Goal: Task Accomplishment & Management: Manage account settings

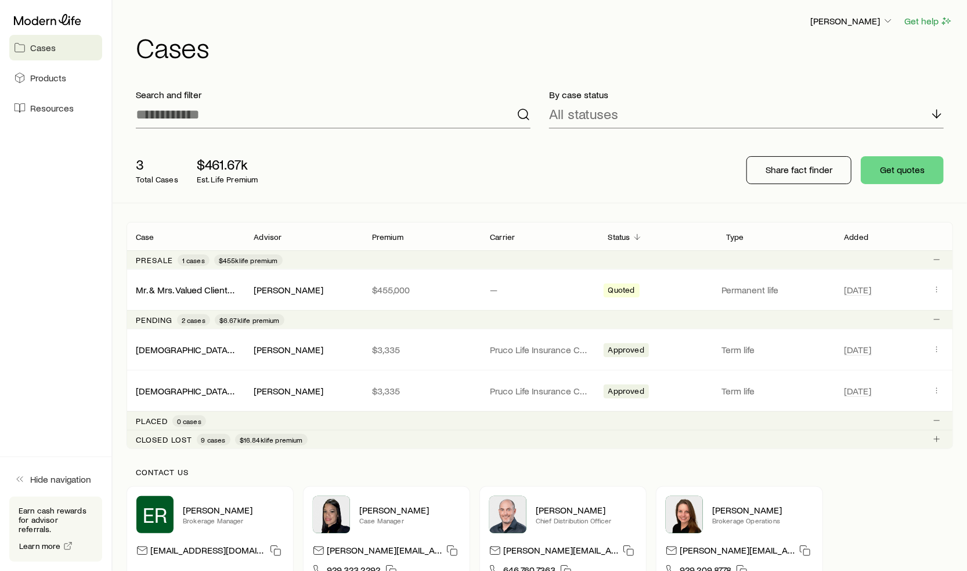
click at [289, 138] on div "3 Total Cases $461.67k Est. Life Premium Share fact finder Get quotes" at bounding box center [540, 170] width 827 height 65
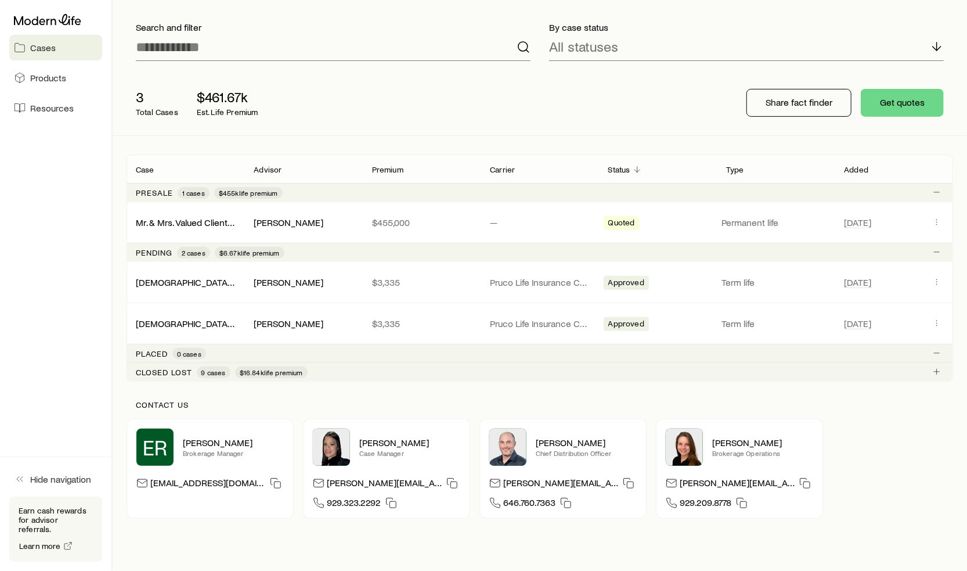
scroll to position [116, 0]
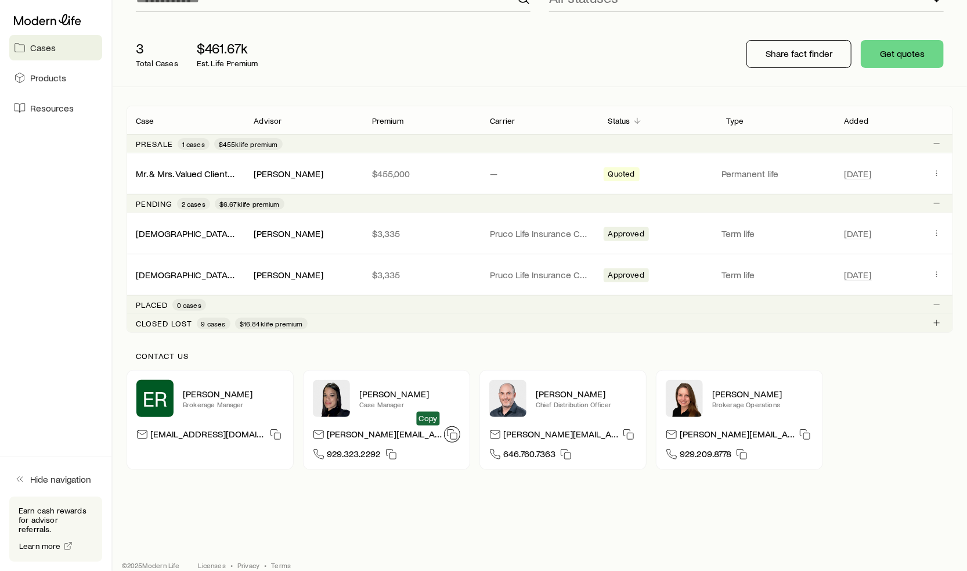
click at [446, 434] on icon "button" at bounding box center [452, 434] width 12 height 12
click at [88, 224] on aside "Cases Products Resources Hide navigation Earn cash rewards for advisor referral…" at bounding box center [56, 285] width 113 height 571
click at [75, 308] on aside "Cases Products Resources Hide navigation Earn cash rewards for advisor referral…" at bounding box center [56, 285] width 113 height 571
click at [673, 280] on div "Approved" at bounding box center [658, 274] width 109 height 15
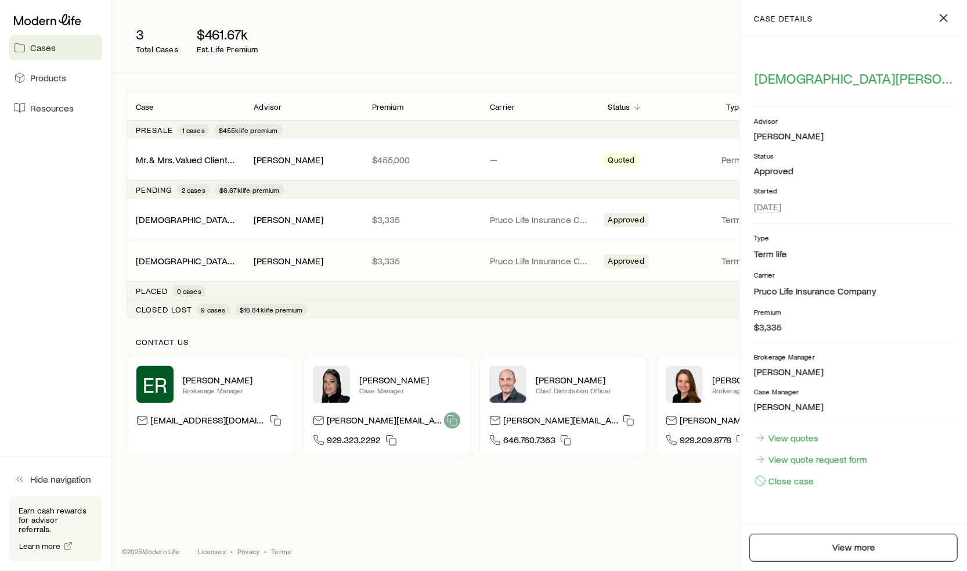
scroll to position [0, 0]
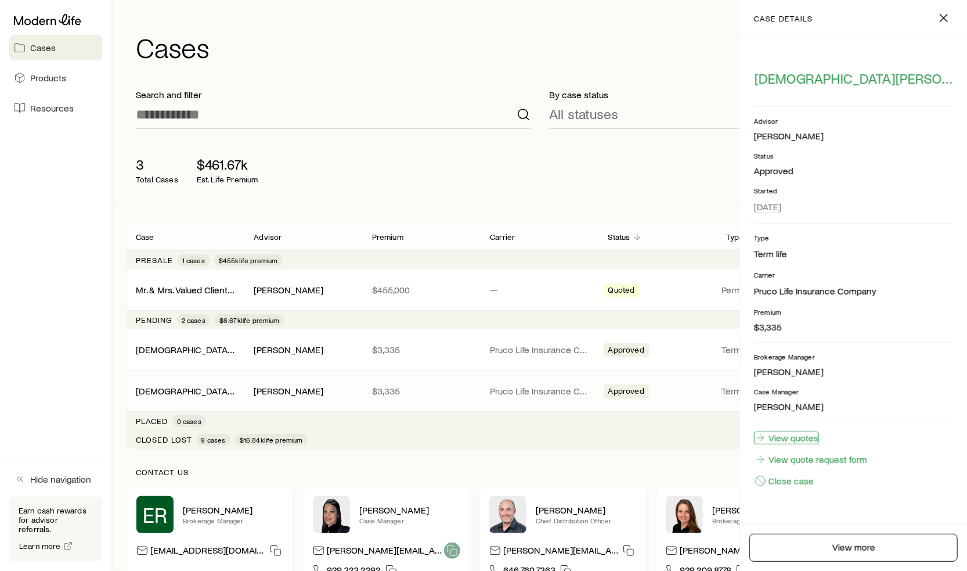
click at [802, 436] on link "View quotes" at bounding box center [786, 437] width 65 height 13
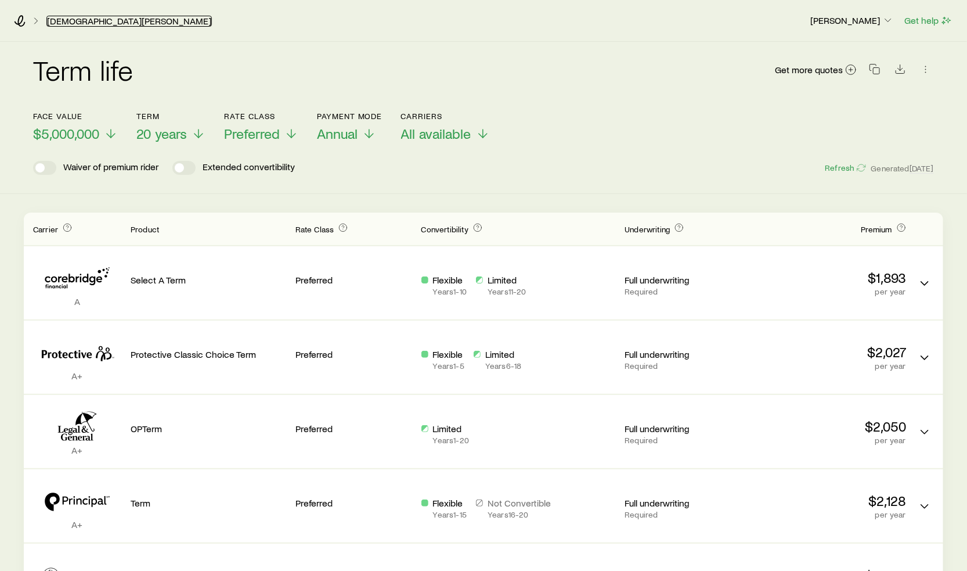
click at [67, 20] on link "[DEMOGRAPHIC_DATA][PERSON_NAME]" at bounding box center [128, 21] width 165 height 11
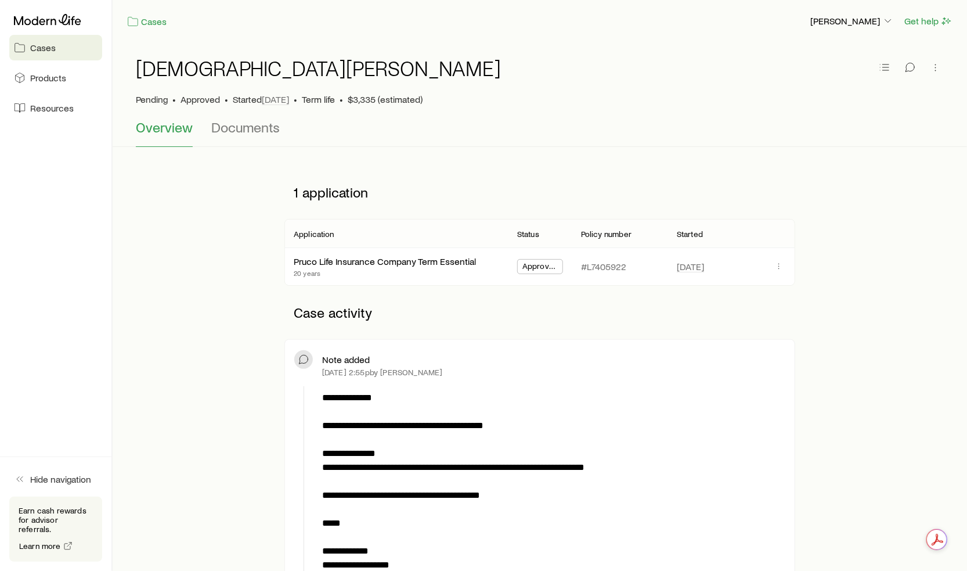
click at [109, 338] on aside "Cases Products Resources Hide navigation Earn cash rewards for advisor referral…" at bounding box center [56, 285] width 113 height 571
click at [235, 129] on span "Documents" at bounding box center [245, 127] width 69 height 16
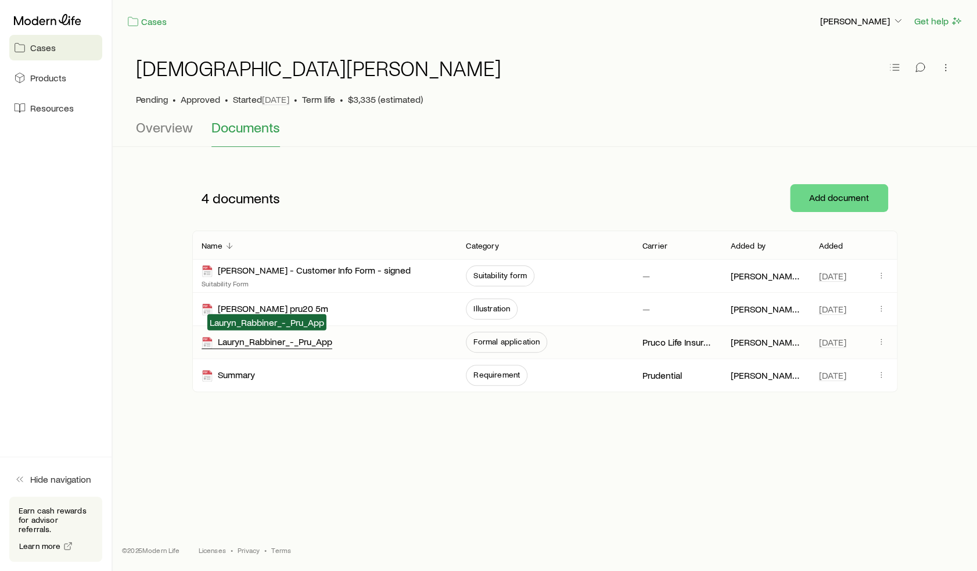
click at [307, 341] on div "Lauryn_Rabbiner_-_Pru_App" at bounding box center [266, 342] width 131 height 13
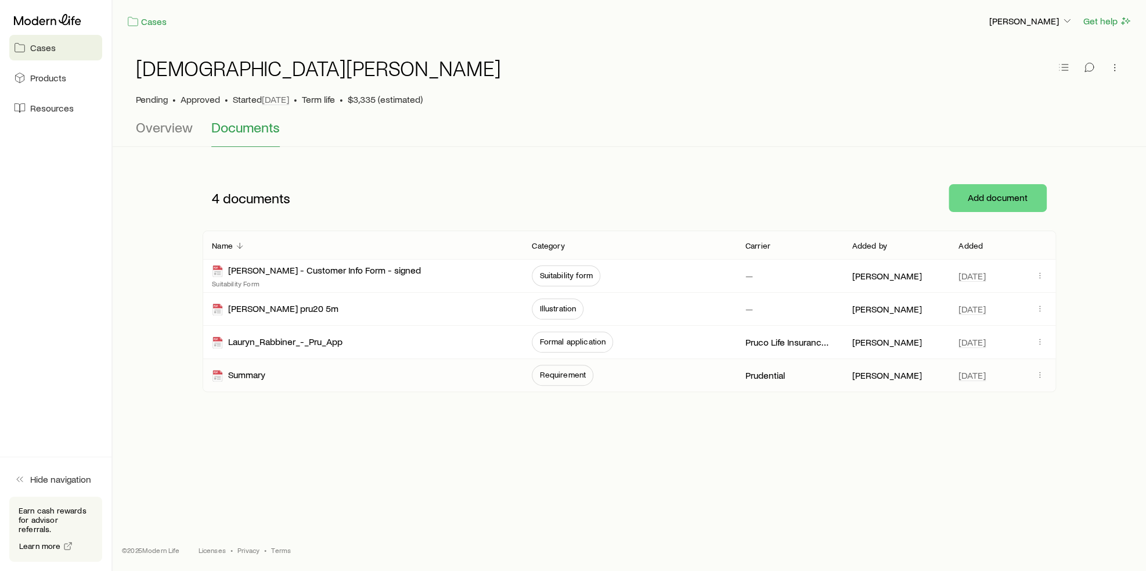
click at [491, 368] on div "Summary" at bounding box center [362, 375] width 301 height 33
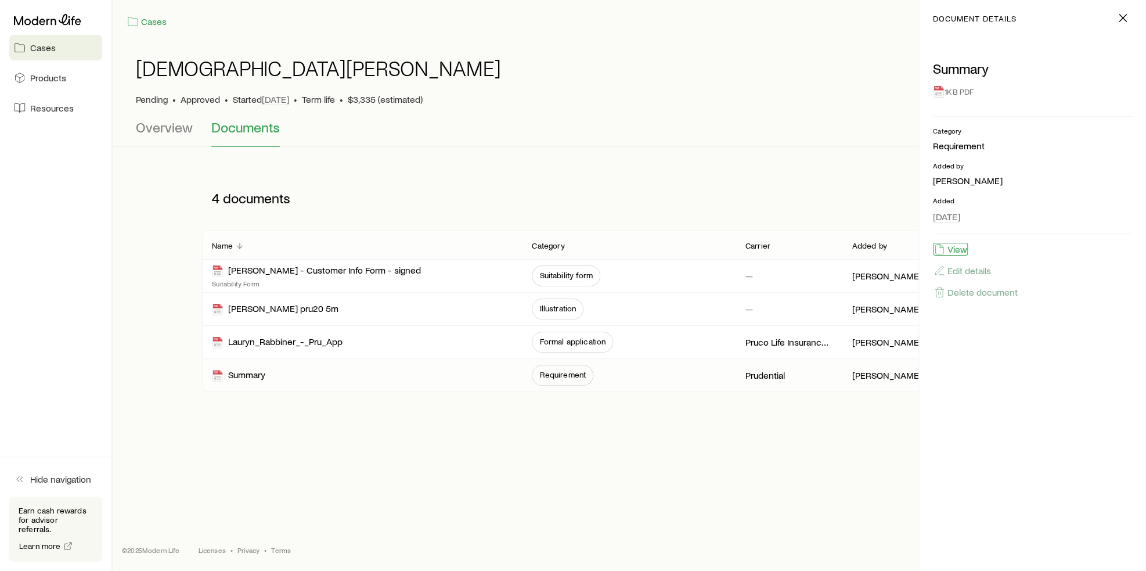
click at [950, 249] on button "View" at bounding box center [950, 249] width 35 height 13
click at [567, 341] on span "Formal application" at bounding box center [572, 341] width 66 height 9
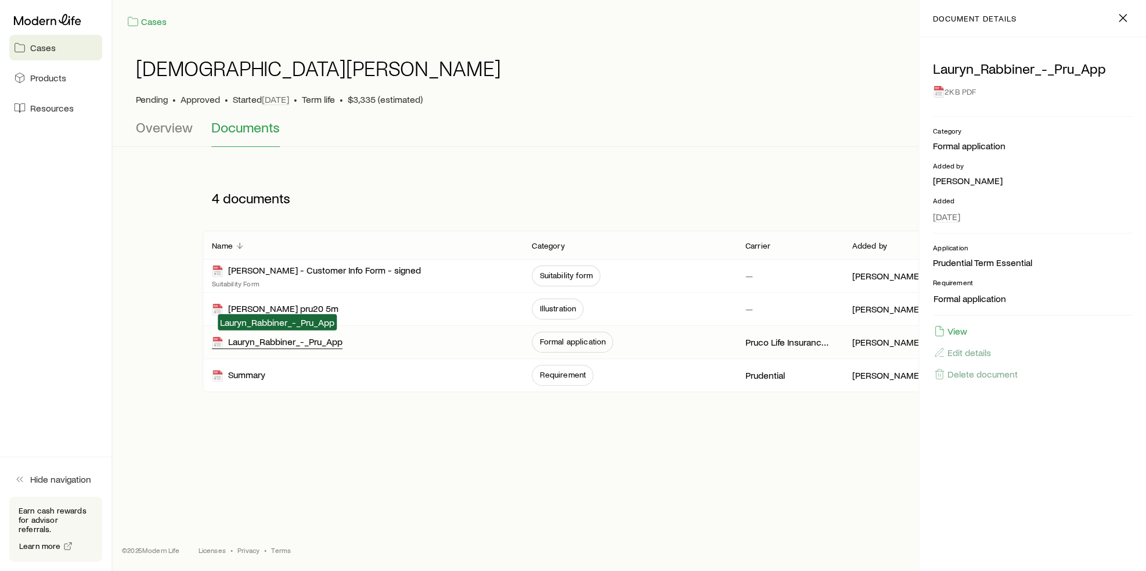
click at [302, 338] on div "Lauryn_Rabbiner_-_Pru_App" at bounding box center [277, 342] width 131 height 13
click at [178, 125] on span "Overview" at bounding box center [164, 127] width 57 height 16
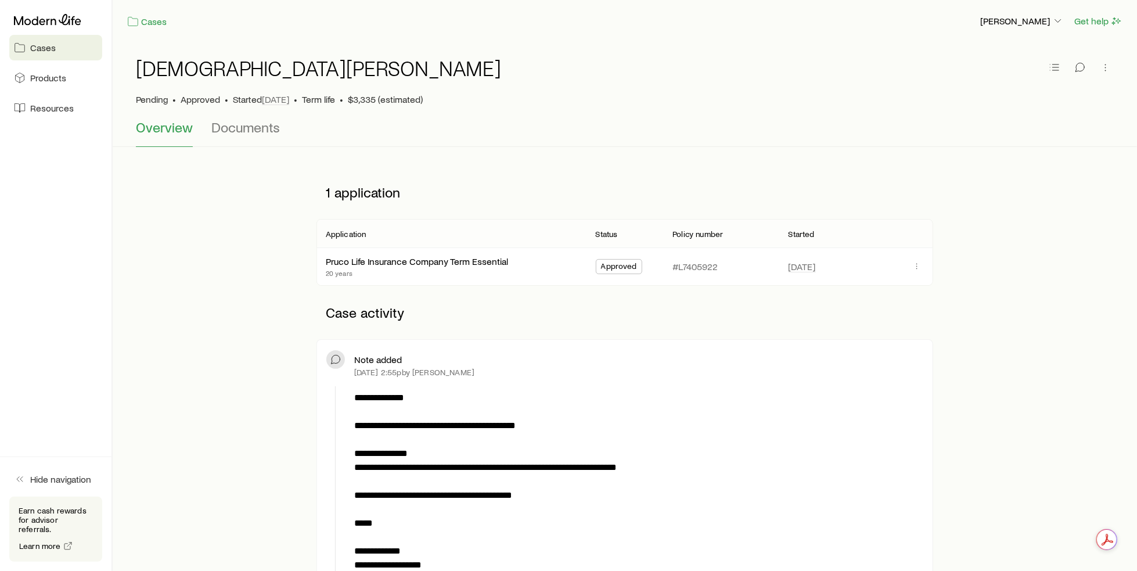
click at [697, 271] on p "#L7405922" at bounding box center [694, 267] width 45 height 12
drag, startPoint x: 727, startPoint y: 265, endPoint x: 671, endPoint y: 265, distance: 55.7
click at [671, 265] on div "#L7405922" at bounding box center [721, 266] width 116 height 37
copy p "#L7405922"
click at [524, 525] on p "**********" at bounding box center [636, 488] width 565 height 195
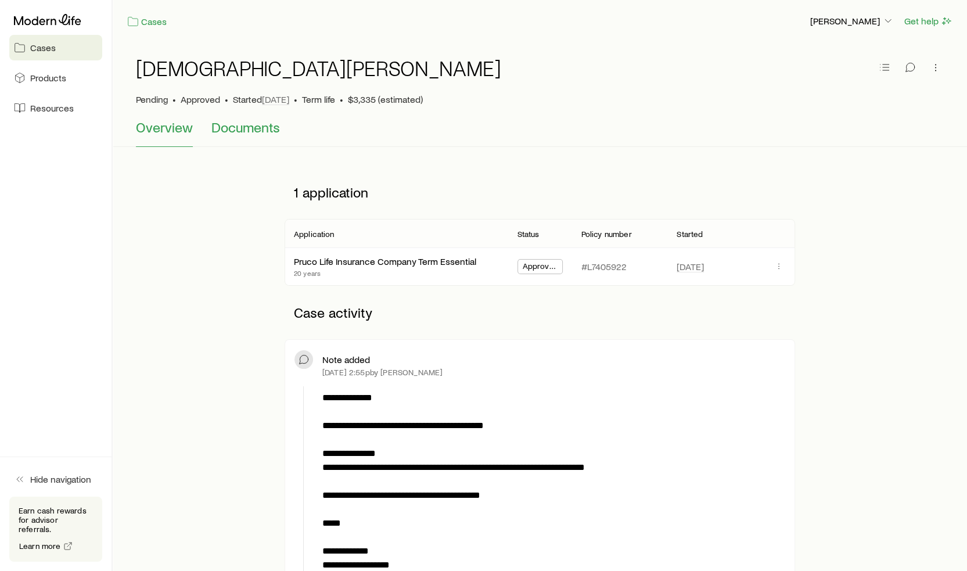
click at [247, 133] on span "Documents" at bounding box center [245, 127] width 69 height 16
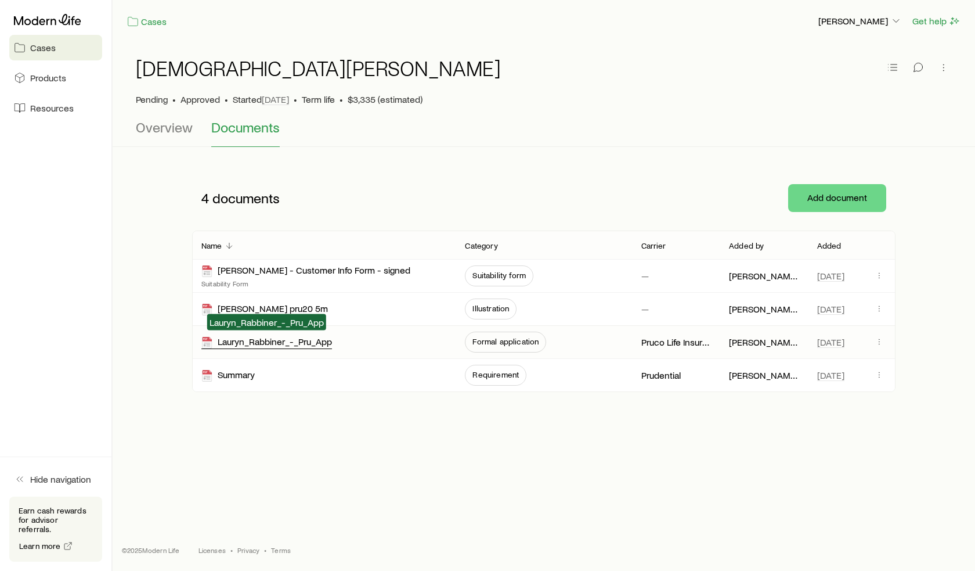
click at [278, 341] on div "Lauryn_Rabbiner_-_Pru_App" at bounding box center [266, 342] width 131 height 13
click at [499, 307] on span "Illustration" at bounding box center [491, 308] width 37 height 9
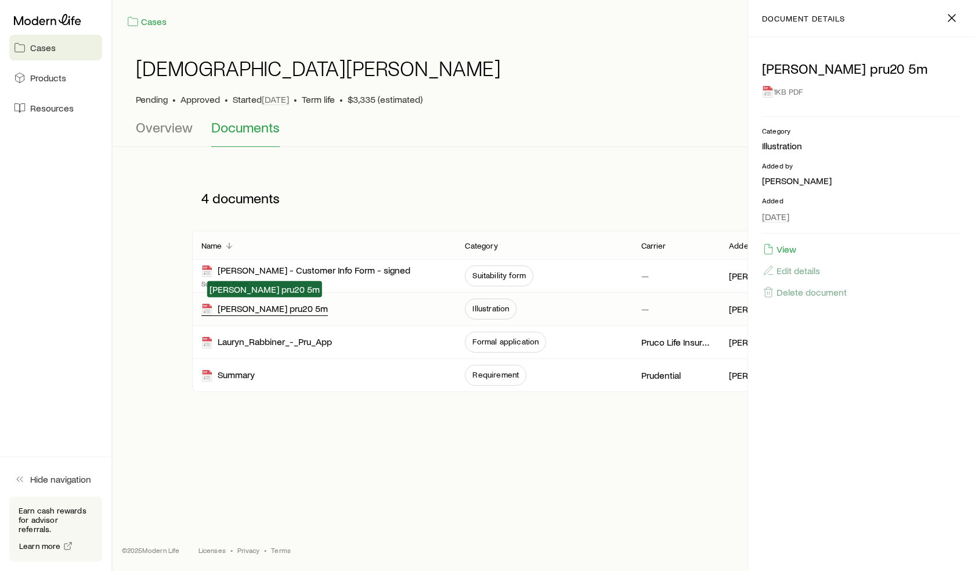
click at [314, 309] on div "[PERSON_NAME] pru20 5m" at bounding box center [264, 308] width 127 height 13
click at [142, 23] on link "Cases" at bounding box center [147, 21] width 41 height 13
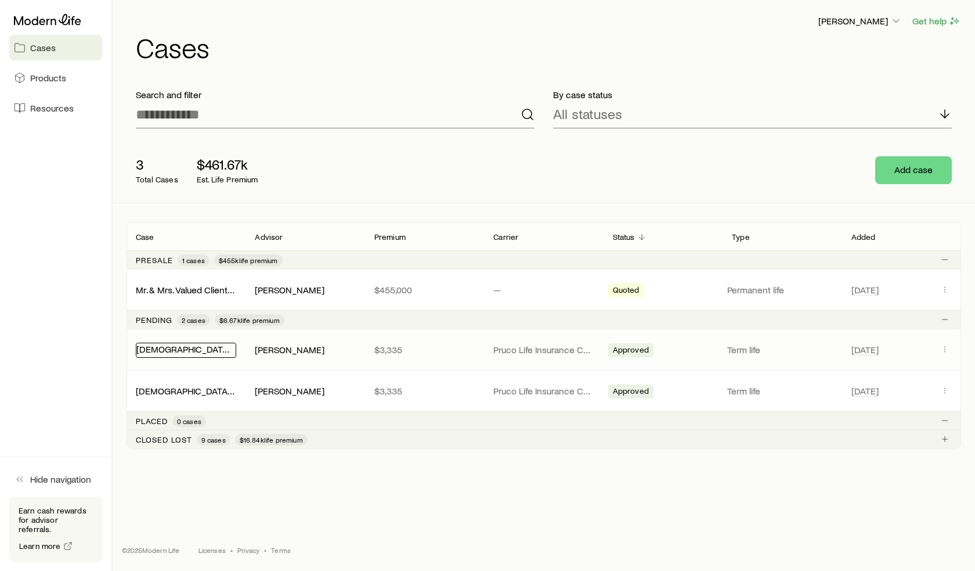
click at [193, 345] on link "[DEMOGRAPHIC_DATA][PERSON_NAME]" at bounding box center [218, 348] width 164 height 11
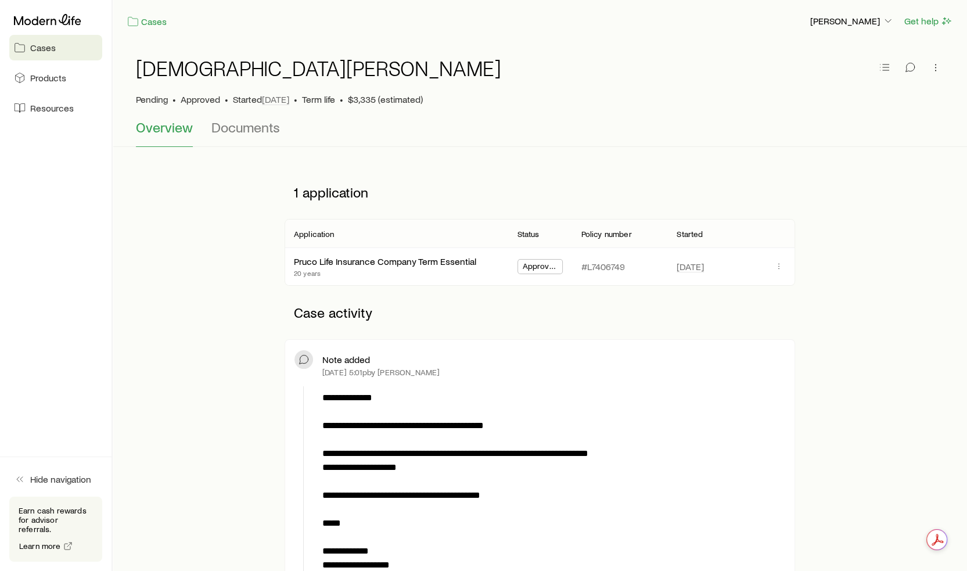
click at [387, 226] on div "Application" at bounding box center [396, 233] width 224 height 14
click at [231, 128] on span "Documents" at bounding box center [245, 127] width 69 height 16
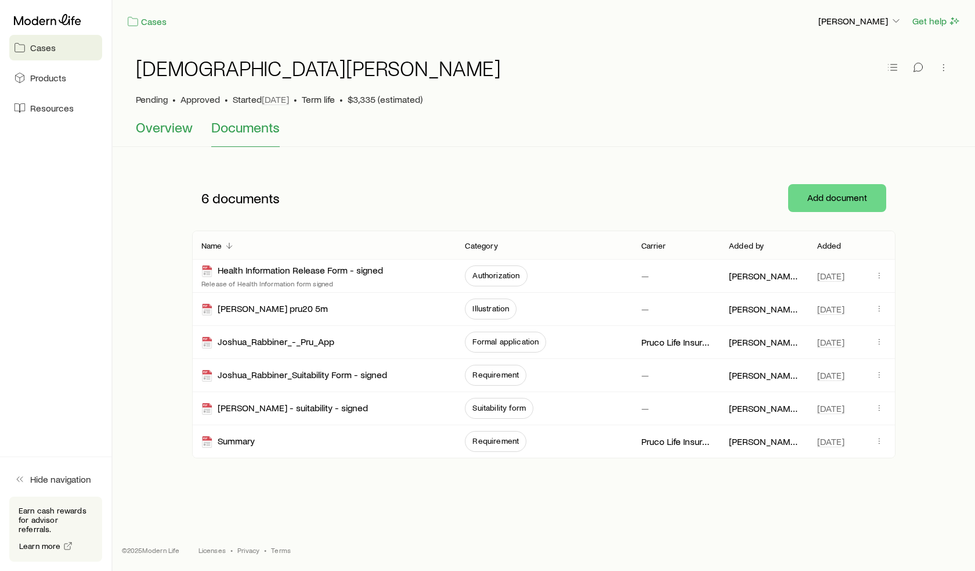
click at [161, 124] on span "Overview" at bounding box center [164, 127] width 57 height 16
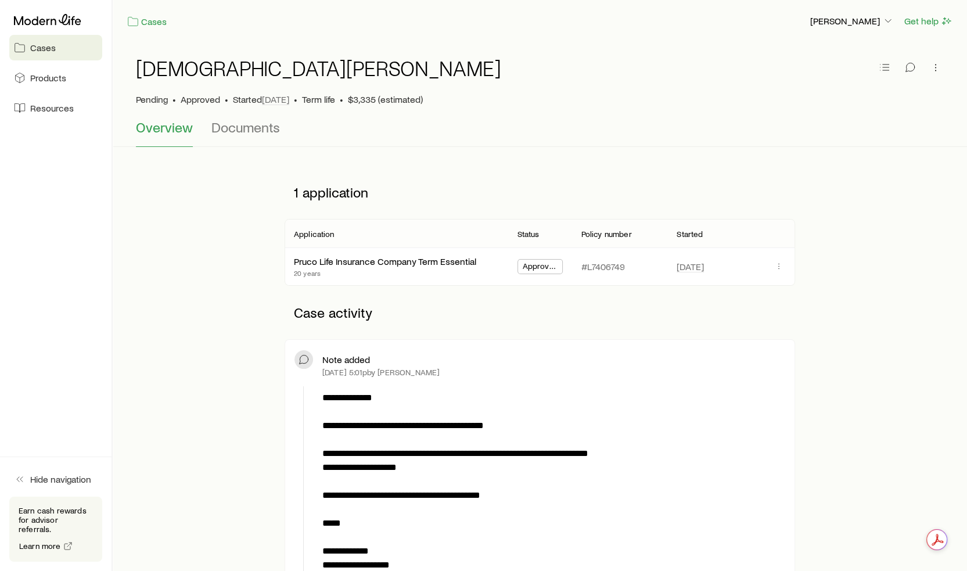
click at [604, 266] on p "#L7406749" at bounding box center [603, 267] width 44 height 12
copy p "L7406749"
drag, startPoint x: 80, startPoint y: 276, endPoint x: 88, endPoint y: 278, distance: 8.2
click at [80, 276] on aside "Cases Products Resources Hide navigation Earn cash rewards for advisor referral…" at bounding box center [56, 285] width 113 height 571
